Goal: Task Accomplishment & Management: Use online tool/utility

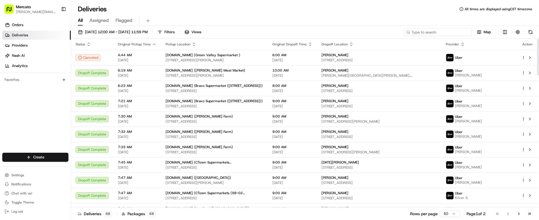
click at [456, 28] on input at bounding box center [438, 32] width 68 height 8
paste input "job_EyafSdb8YubvsS9KAiunH9"
type input "job_EyafSdb8YubvsS9KAiunH9"
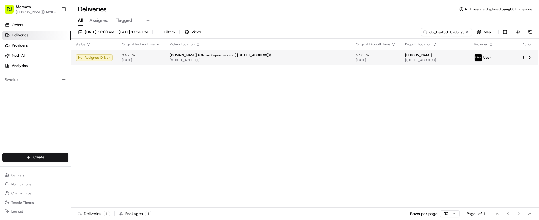
click at [351, 55] on td "5:10 PM [DATE]" at bounding box center [375, 57] width 49 height 15
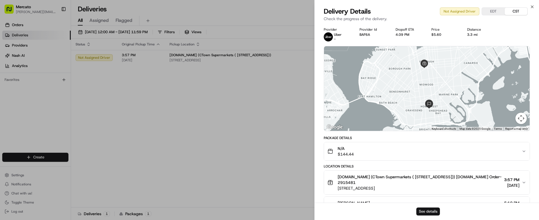
click at [424, 213] on button "See details" at bounding box center [429, 212] width 24 height 8
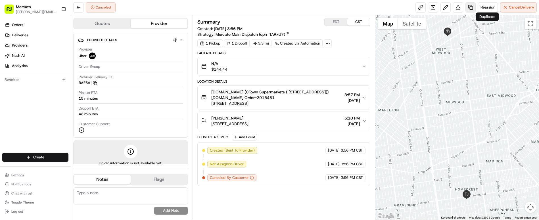
click at [476, 9] on link at bounding box center [471, 7] width 10 height 10
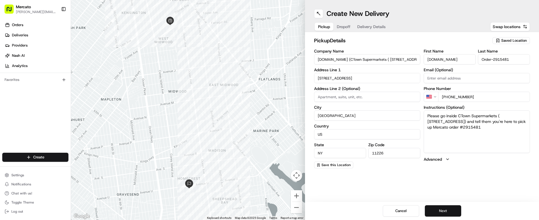
click at [437, 213] on button "Next" at bounding box center [443, 210] width 36 height 11
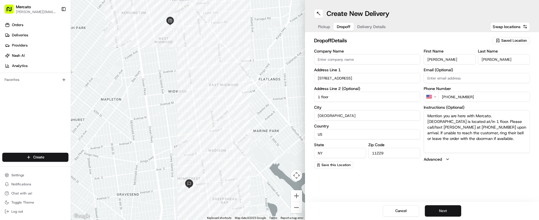
click at [437, 213] on button "Next" at bounding box center [443, 210] width 36 height 11
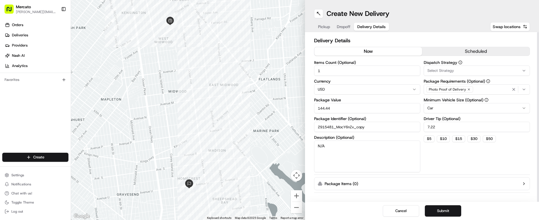
click at [351, 47] on button "now" at bounding box center [369, 51] width 108 height 9
click at [450, 68] on div "Select Strategy" at bounding box center [476, 70] width 103 height 5
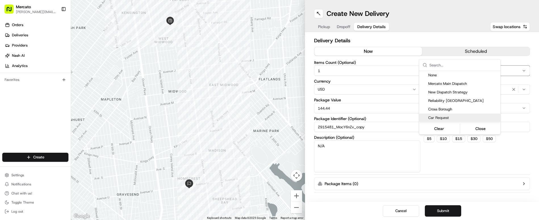
click at [442, 114] on div "Car Request" at bounding box center [459, 118] width 81 height 9
click at [464, 125] on button "Close" at bounding box center [480, 129] width 39 height 8
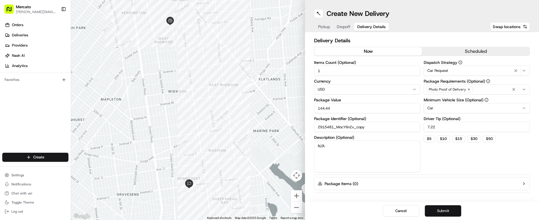
click at [435, 213] on button "Submit" at bounding box center [443, 210] width 36 height 11
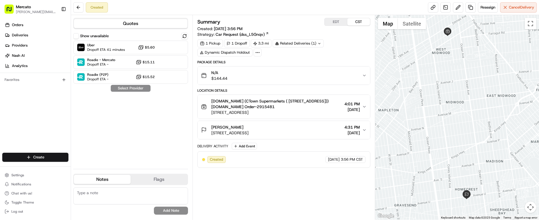
click at [122, 33] on div "Show unavailable" at bounding box center [130, 36] width 115 height 7
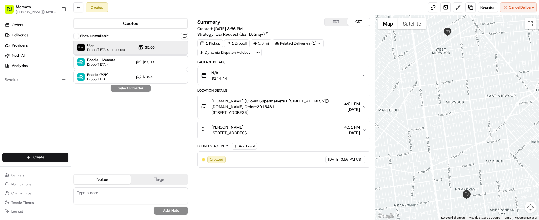
click at [121, 41] on div "Uber Dropoff ETA 41 minutes $5.60" at bounding box center [130, 48] width 115 height 14
click at [111, 85] on button "Assign Provider" at bounding box center [131, 88] width 40 height 7
